Goal: Transaction & Acquisition: Book appointment/travel/reservation

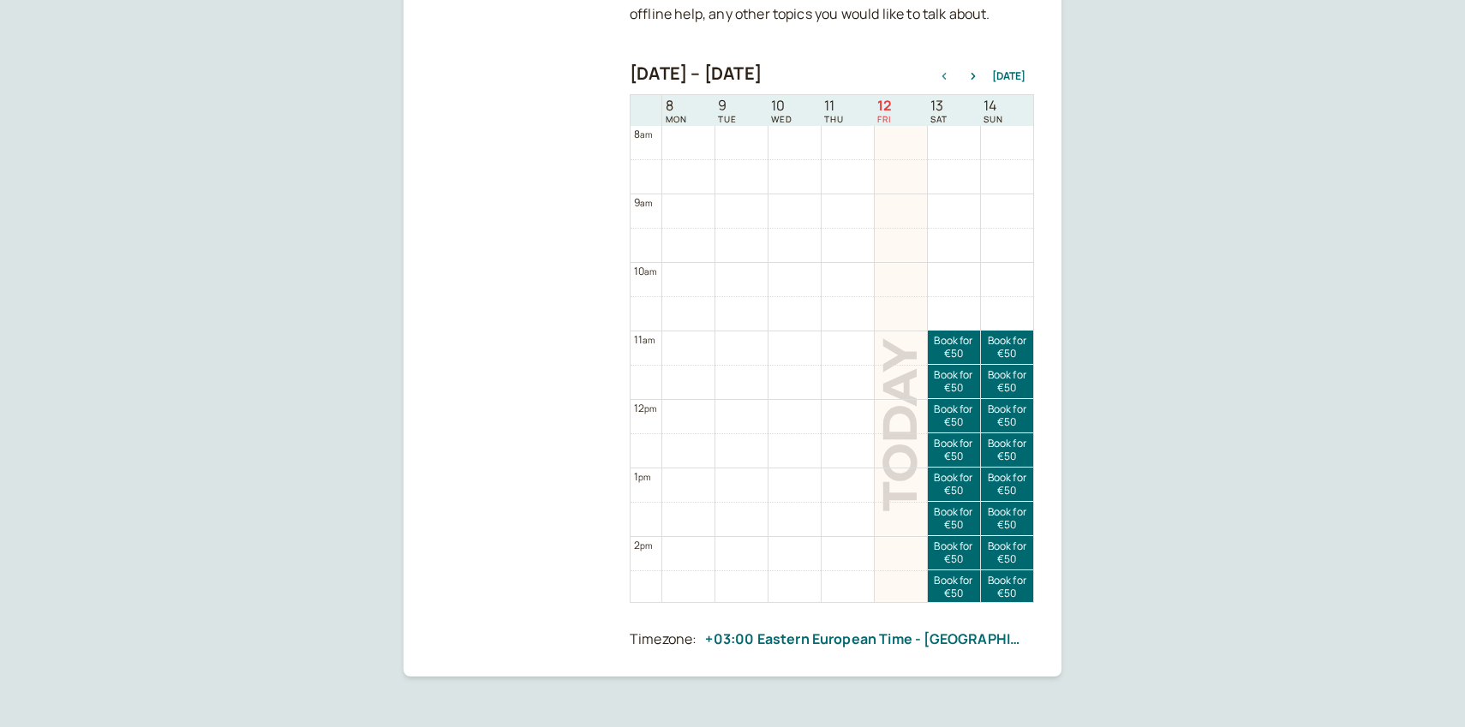
scroll to position [337, 0]
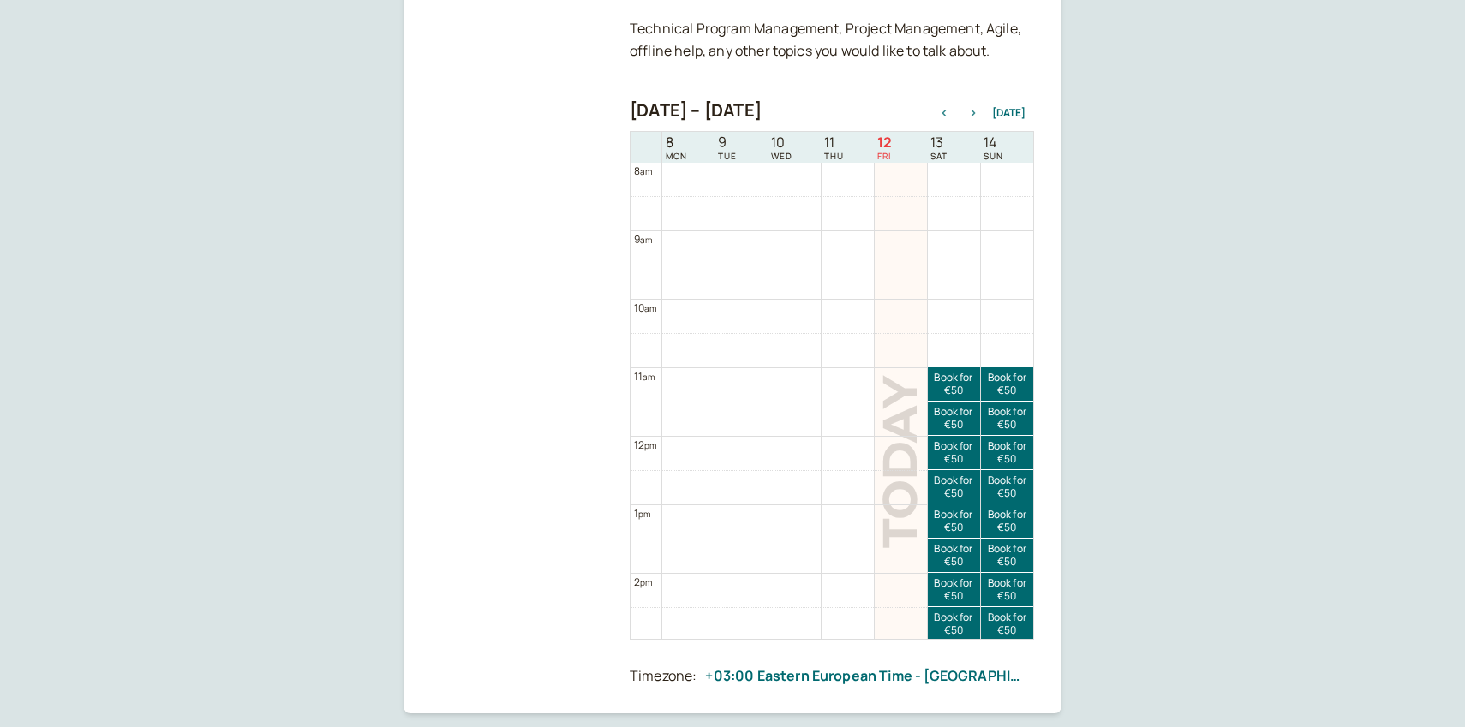
click at [978, 110] on icon "button" at bounding box center [973, 113] width 21 height 7
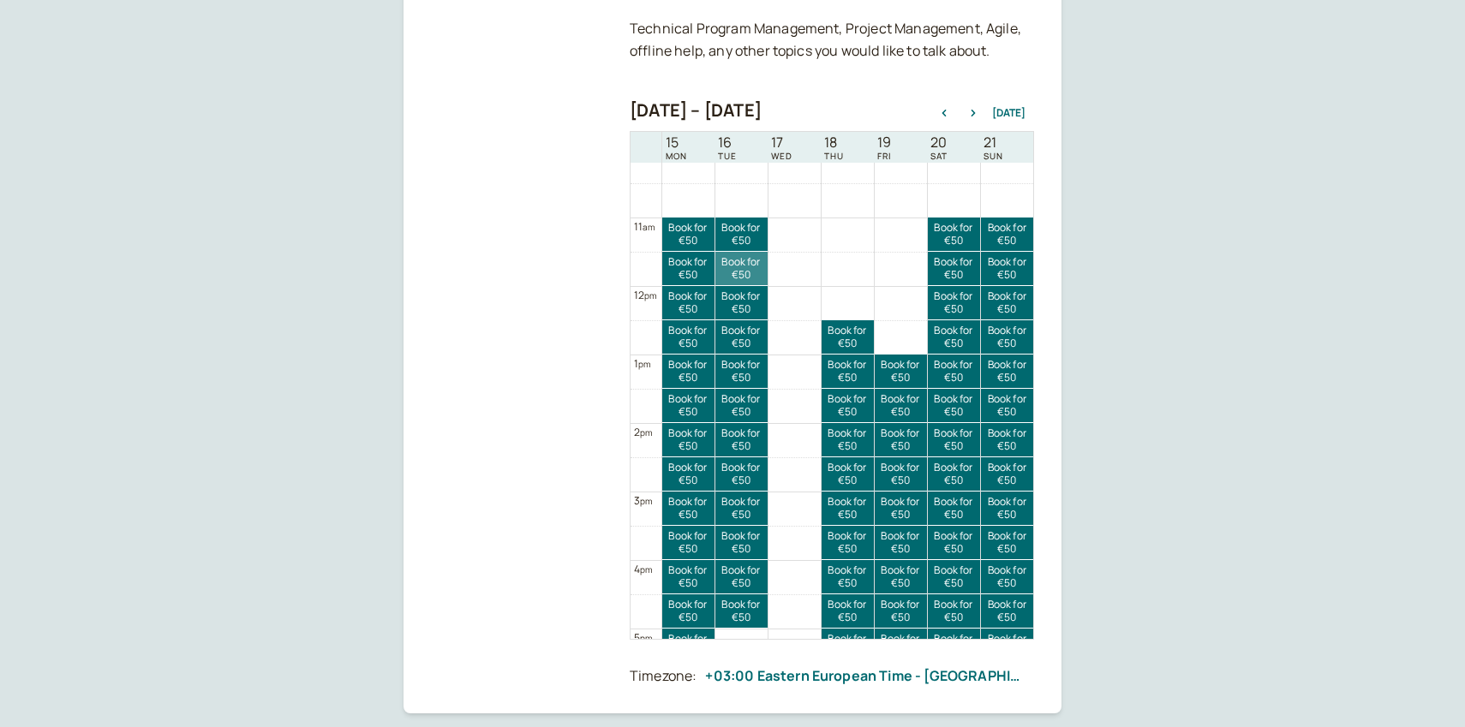
scroll to position [703, 0]
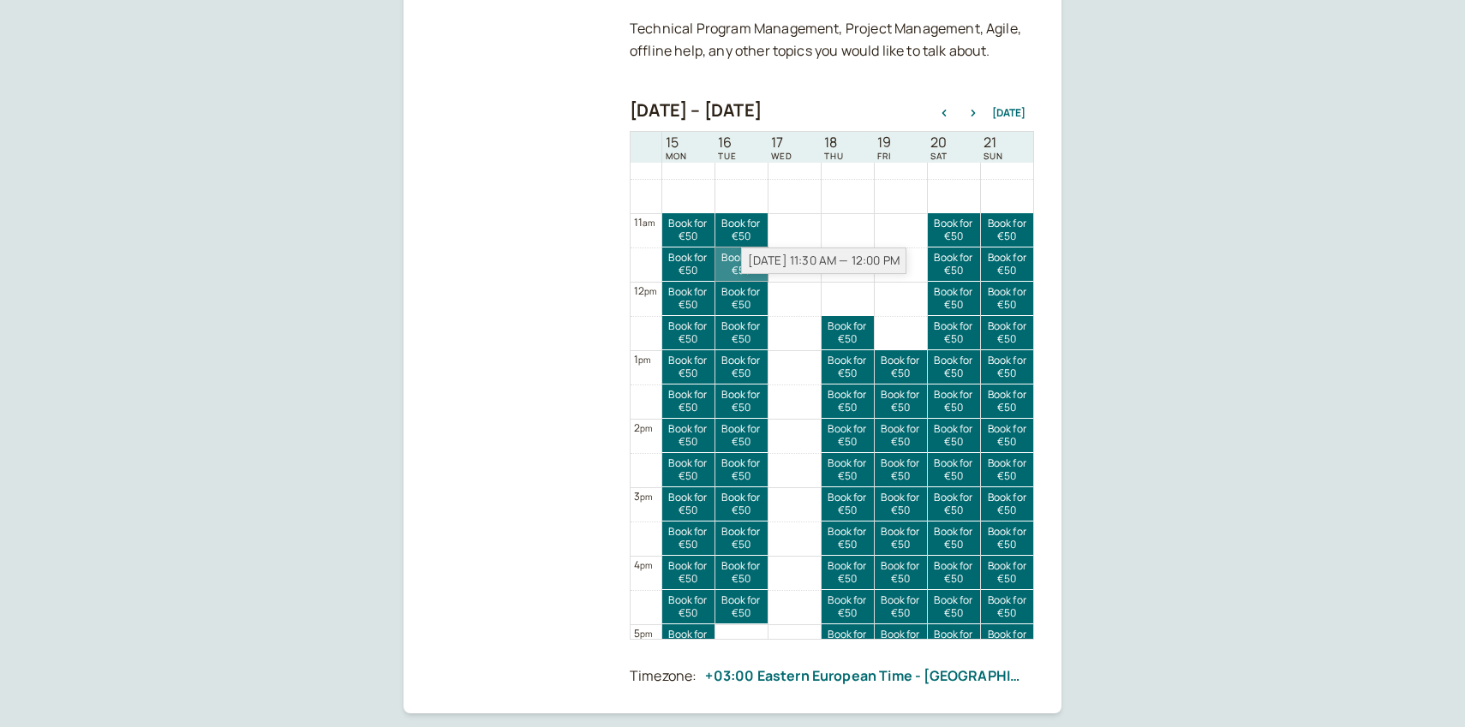
click at [732, 267] on link "Book for €50 €50" at bounding box center [741, 264] width 52 height 33
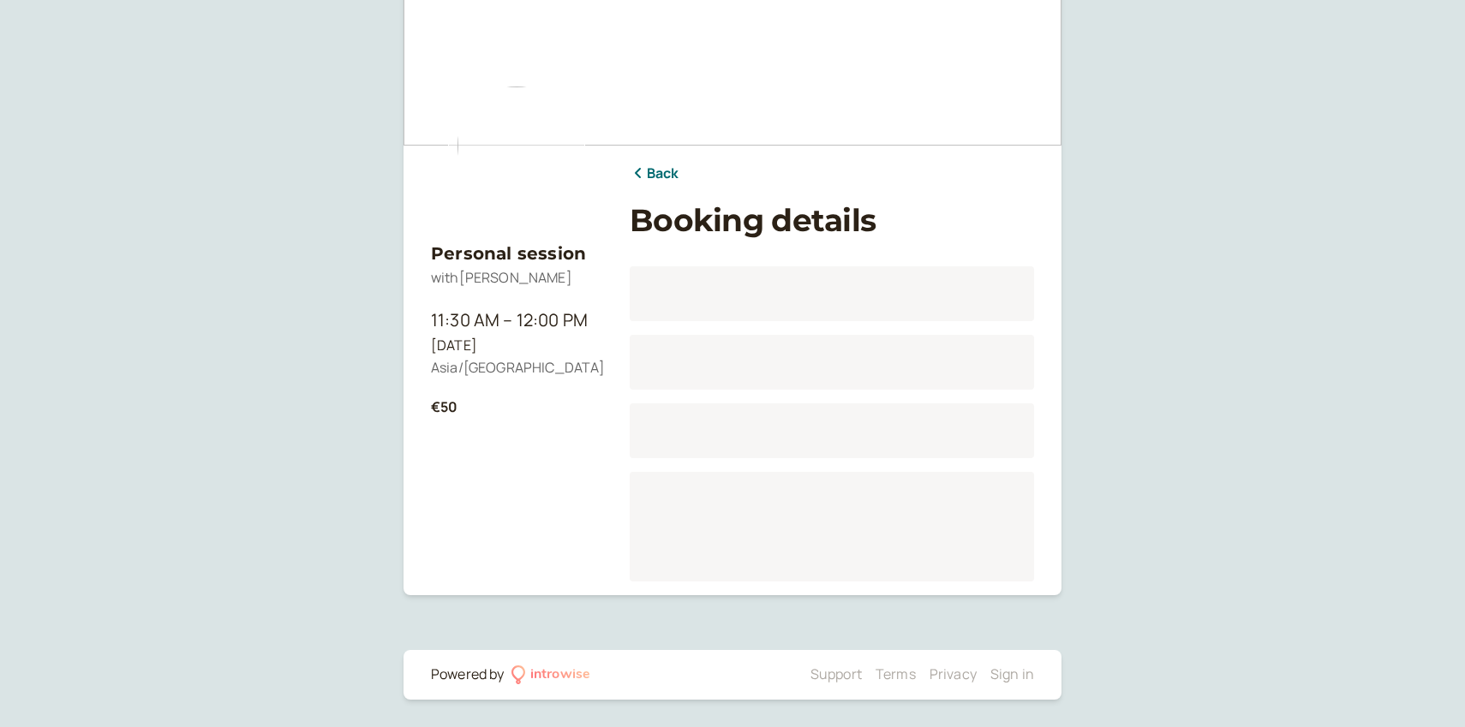
scroll to position [212, 0]
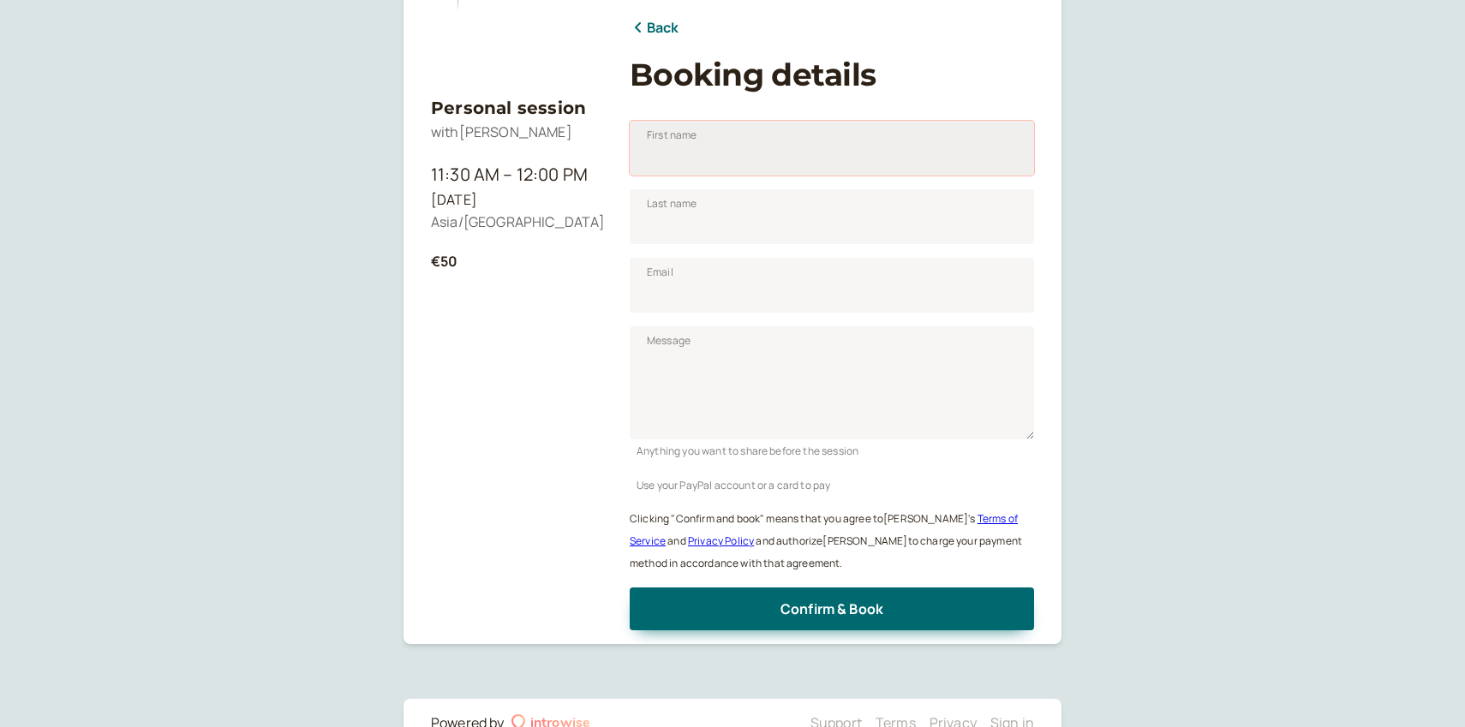
click at [755, 160] on input "First name" at bounding box center [832, 148] width 404 height 55
type input "Stanislau"
type input "Krapiuka"
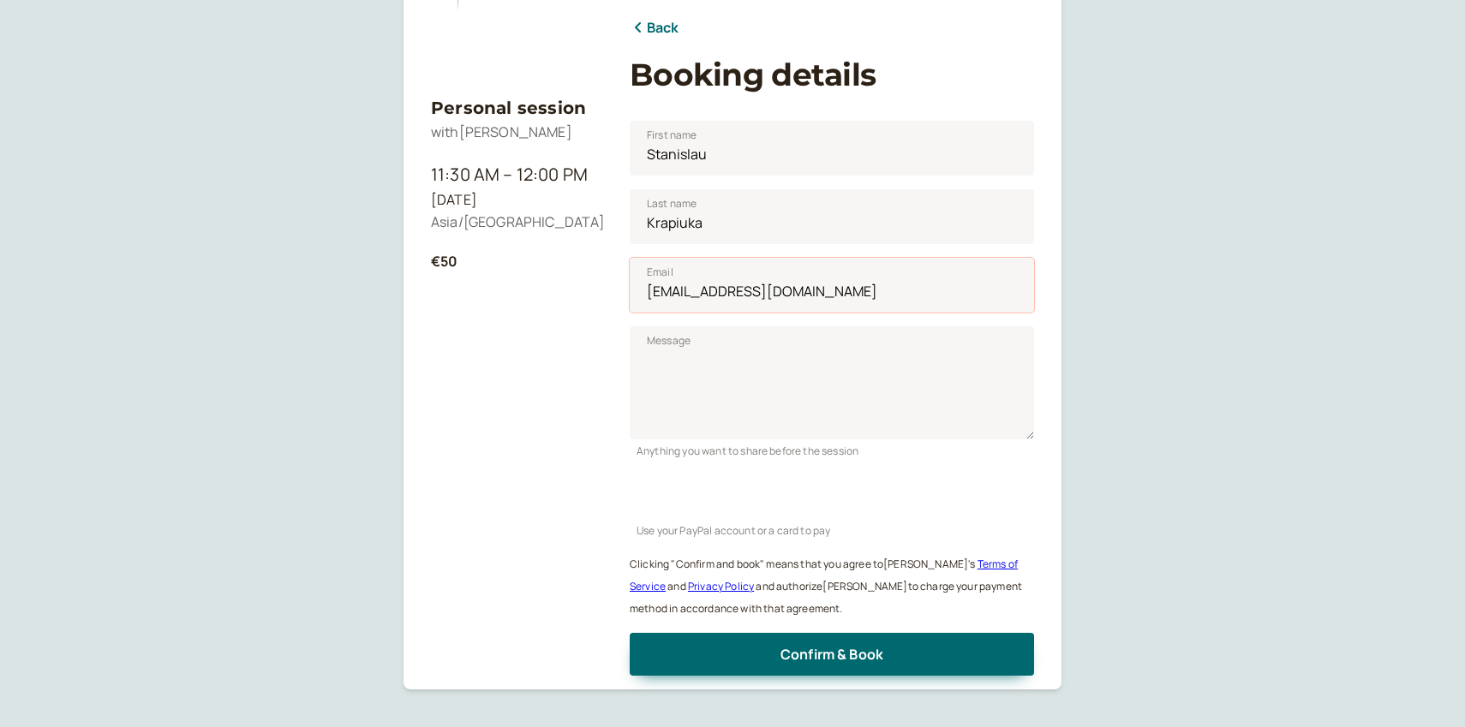
drag, startPoint x: 802, startPoint y: 295, endPoint x: 608, endPoint y: 297, distance: 193.6
click at [608, 297] on div "Personal session with [PERSON_NAME] 11:30 AM – 12:00 PM [DATE] Asia/Nicosia €50…" at bounding box center [732, 252] width 603 height 847
type input "[EMAIL_ADDRESS][DOMAIN_NAME]"
click at [556, 361] on div "Personal session with [PERSON_NAME] 11:30 AM – 12:00 PM [DATE] [GEOGRAPHIC_DATA…" at bounding box center [516, 372] width 171 height 607
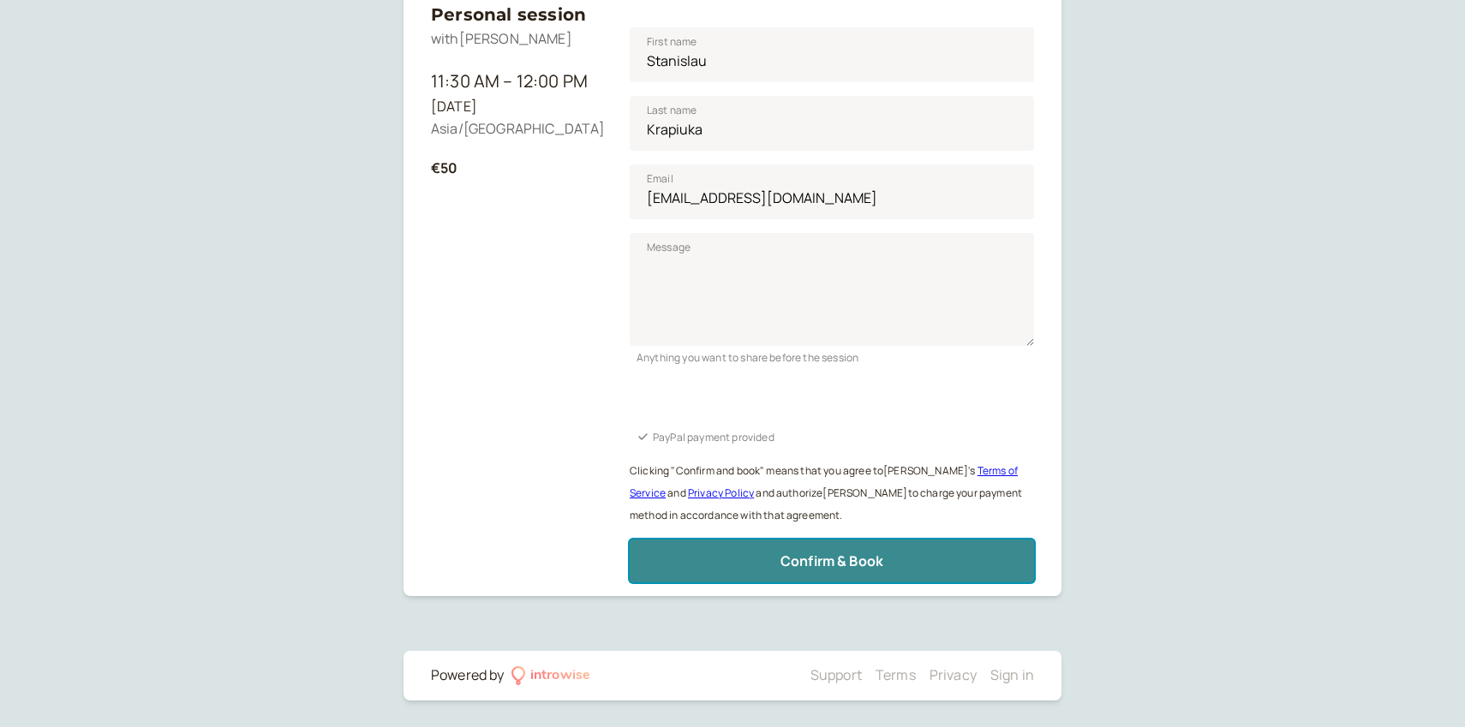
click at [730, 565] on button "Confirm & Book" at bounding box center [832, 561] width 404 height 43
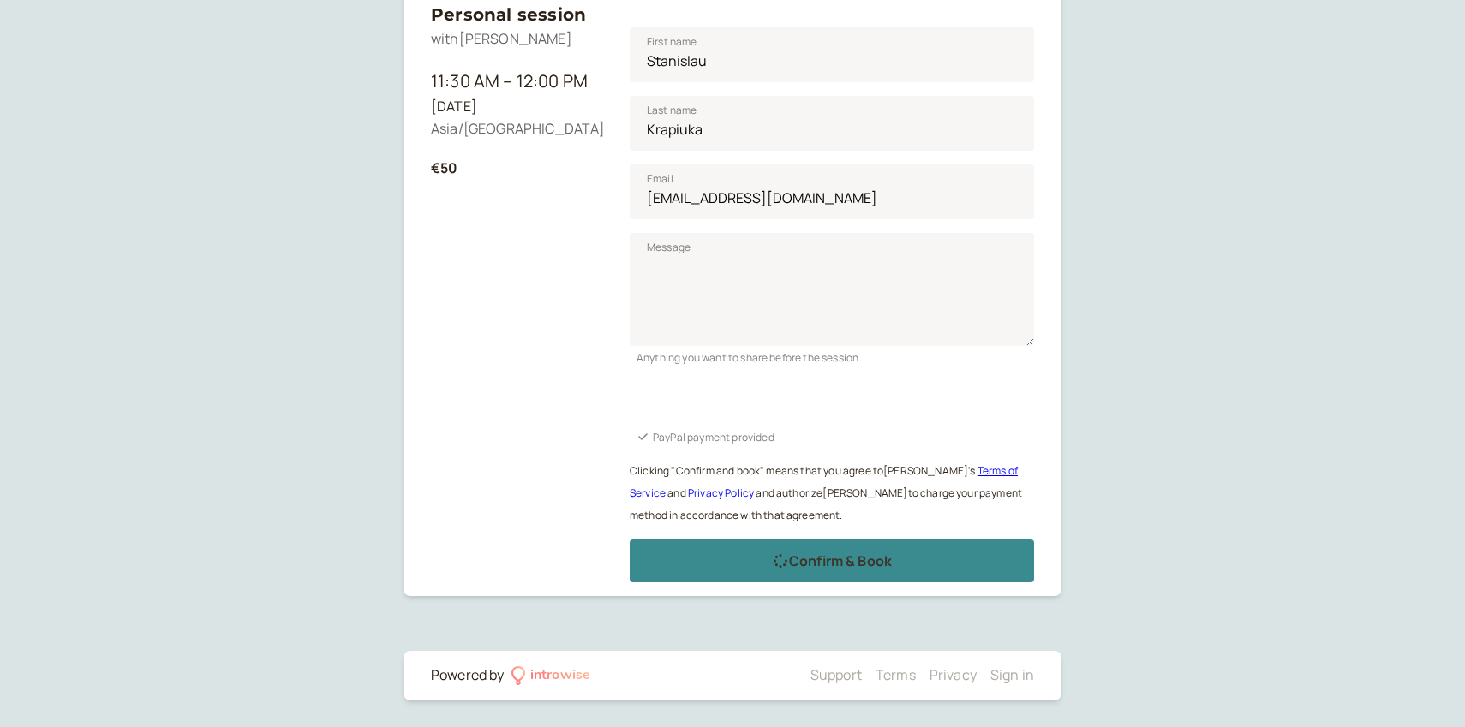
scroll to position [38, 0]
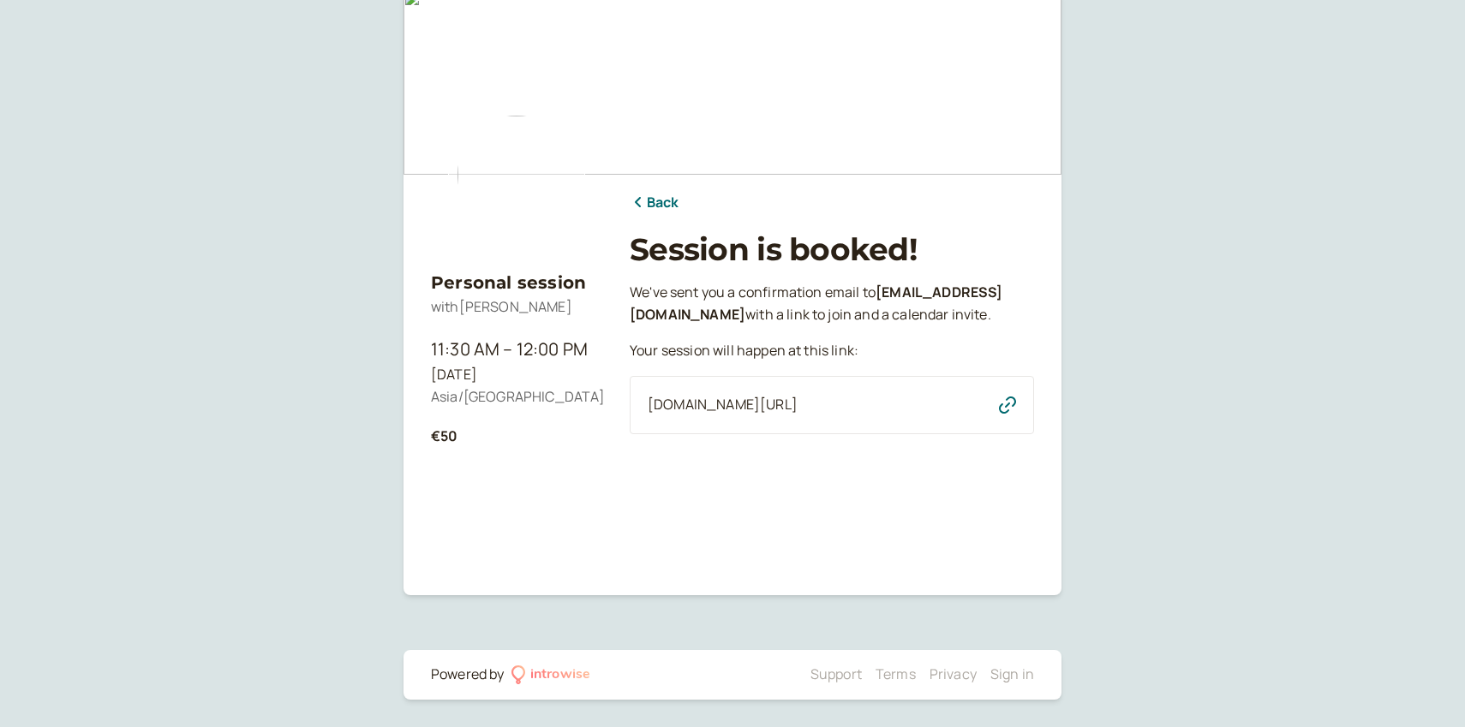
click at [797, 416] on span "[DOMAIN_NAME][URL]" at bounding box center [723, 405] width 150 height 22
